Goal: Information Seeking & Learning: Learn about a topic

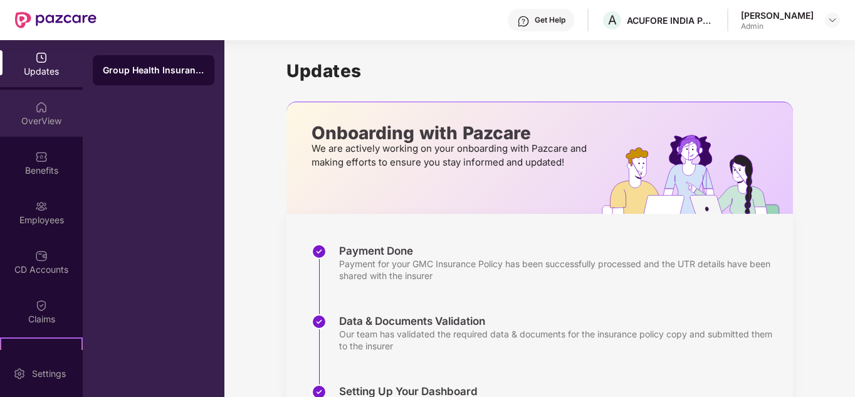
click at [38, 126] on div "OverView" at bounding box center [41, 121] width 83 height 13
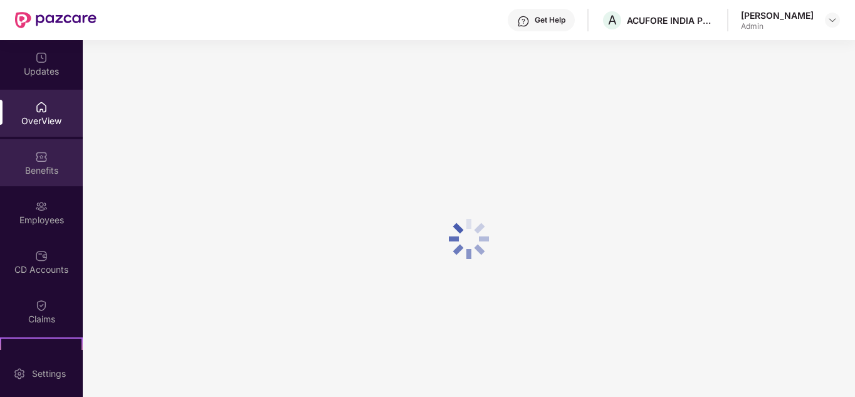
click at [39, 163] on div "Benefits" at bounding box center [41, 162] width 83 height 47
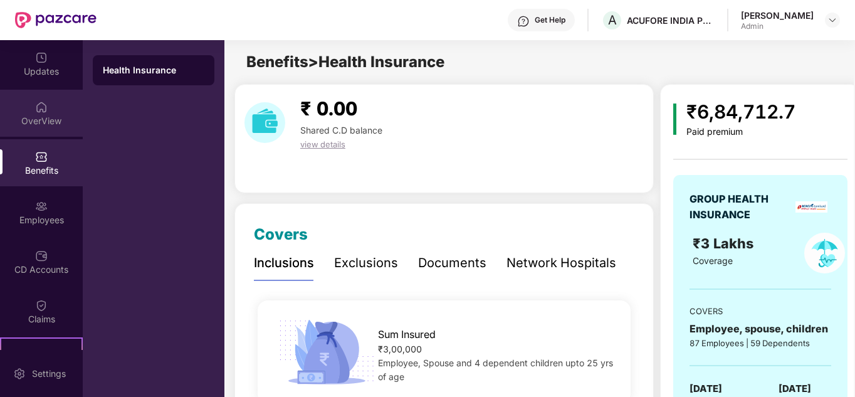
click at [35, 111] on img at bounding box center [41, 107] width 13 height 13
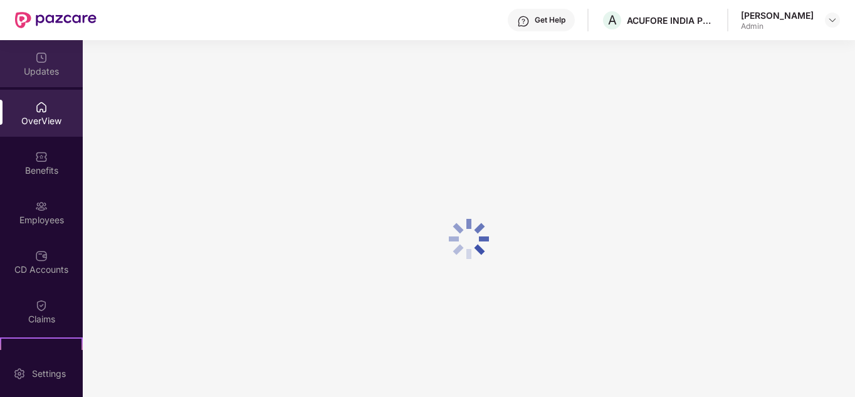
click at [38, 76] on div "Updates" at bounding box center [41, 71] width 83 height 13
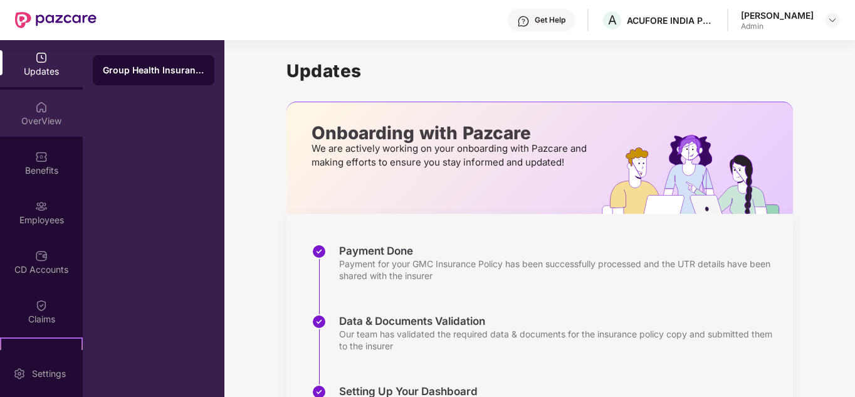
click at [47, 120] on div "OverView" at bounding box center [41, 121] width 83 height 13
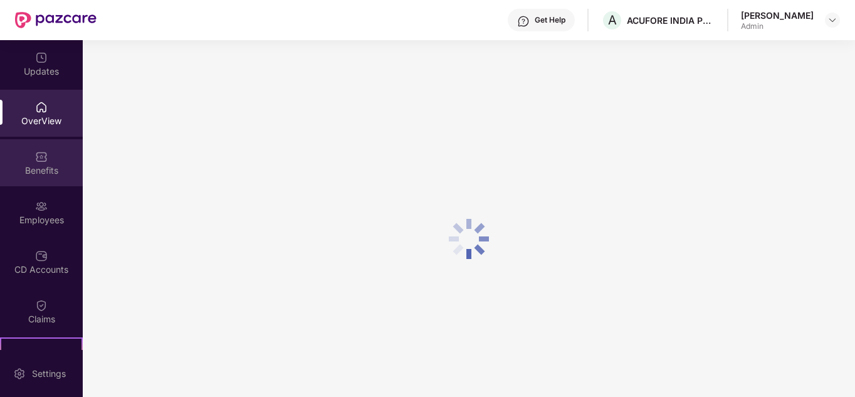
click at [50, 159] on div "Benefits" at bounding box center [41, 162] width 83 height 47
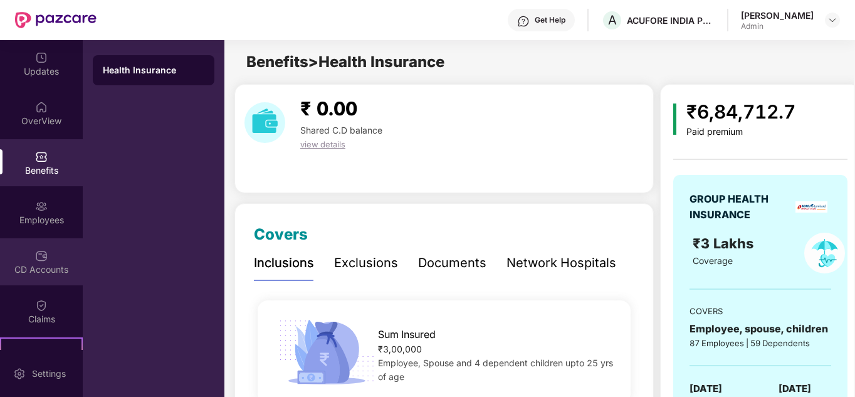
click at [42, 251] on img at bounding box center [41, 255] width 13 height 13
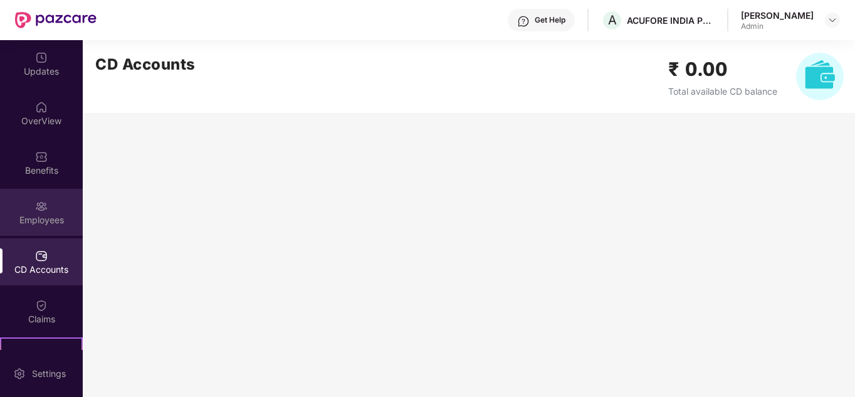
click at [48, 211] on div "Employees" at bounding box center [41, 212] width 83 height 47
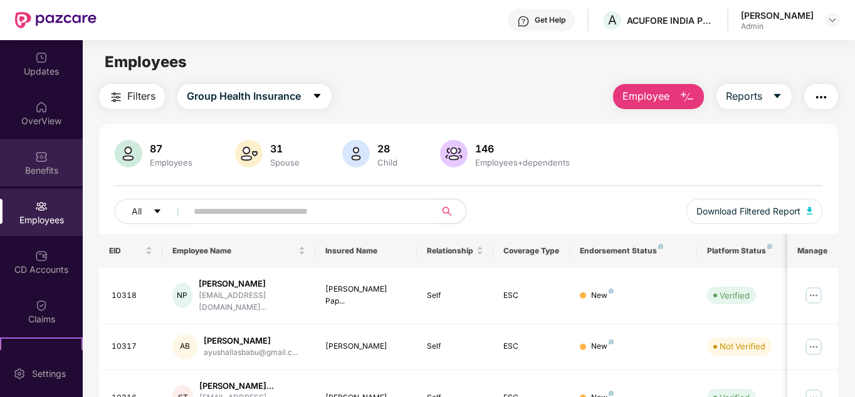
click at [31, 176] on div "Benefits" at bounding box center [41, 170] width 83 height 13
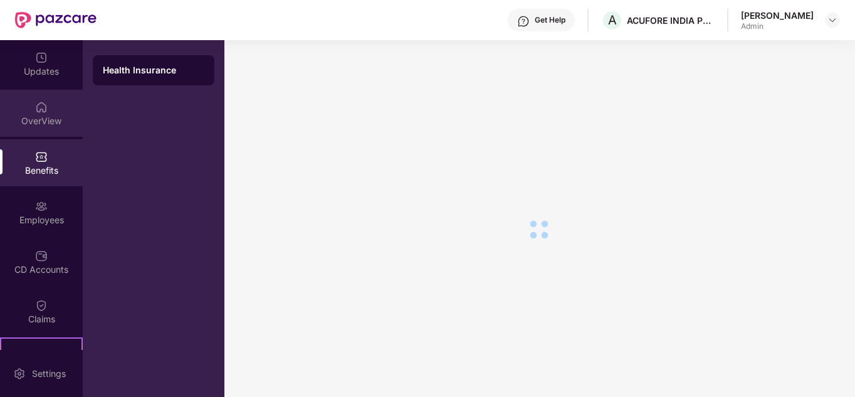
click at [36, 120] on div "OverView" at bounding box center [41, 121] width 83 height 13
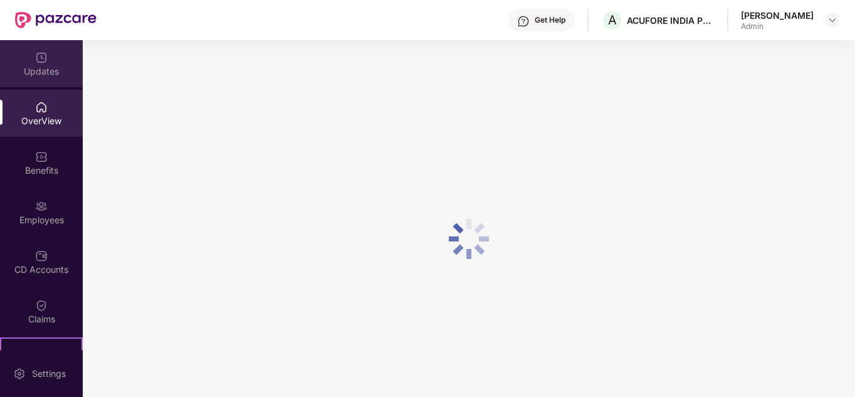
click at [49, 60] on div "Updates" at bounding box center [41, 63] width 83 height 47
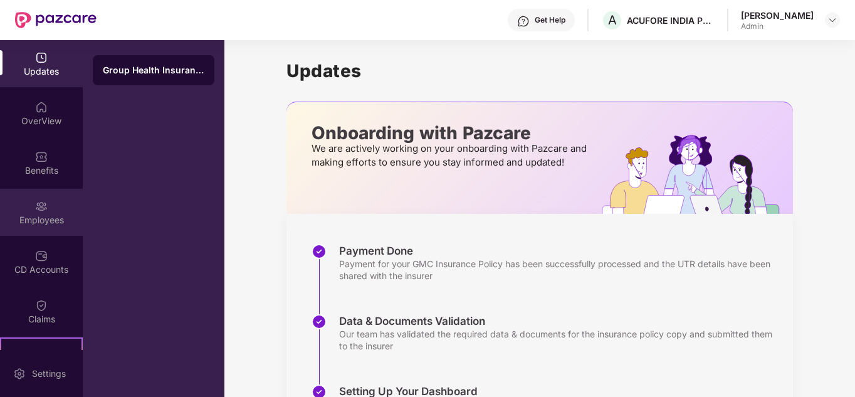
click at [41, 215] on div "Employees" at bounding box center [41, 220] width 83 height 13
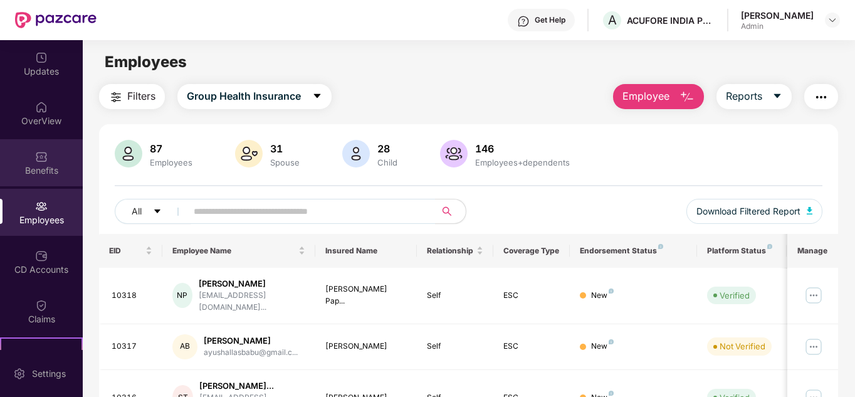
click at [44, 172] on div "Benefits" at bounding box center [41, 170] width 83 height 13
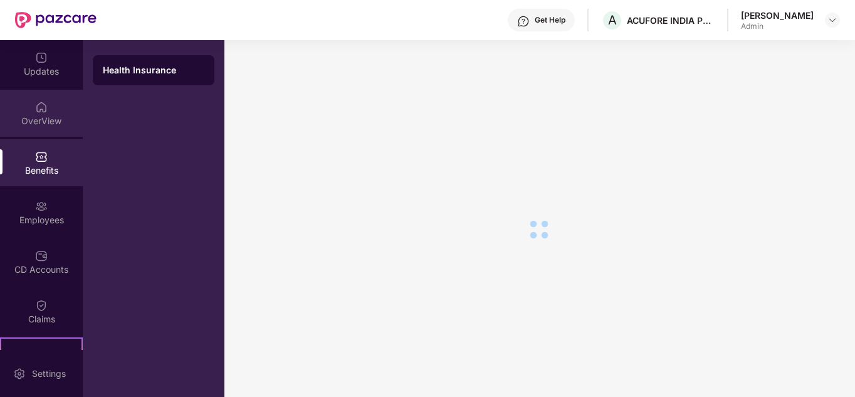
click at [43, 113] on div "OverView" at bounding box center [41, 113] width 83 height 47
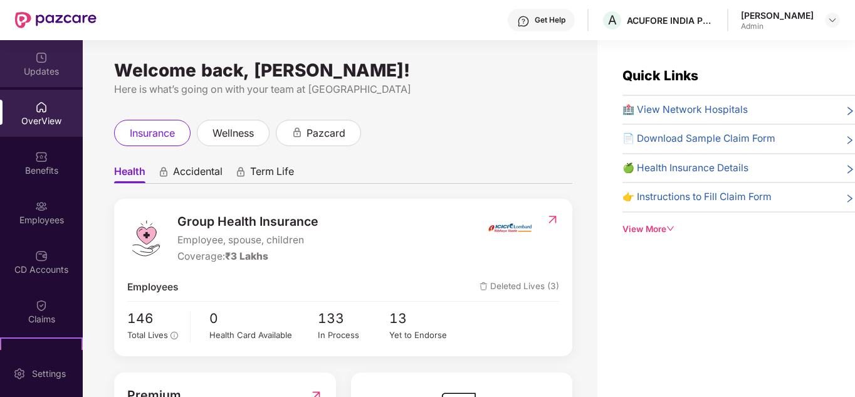
click at [52, 70] on div "Updates" at bounding box center [41, 71] width 83 height 13
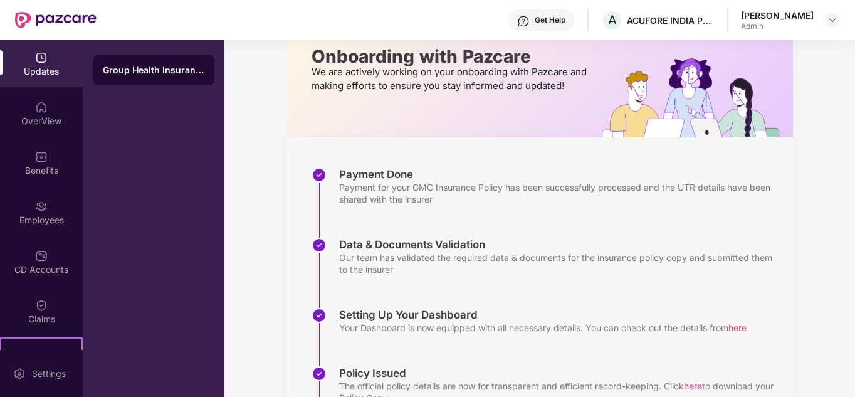
scroll to position [199, 0]
